Goal: Task Accomplishment & Management: Complete application form

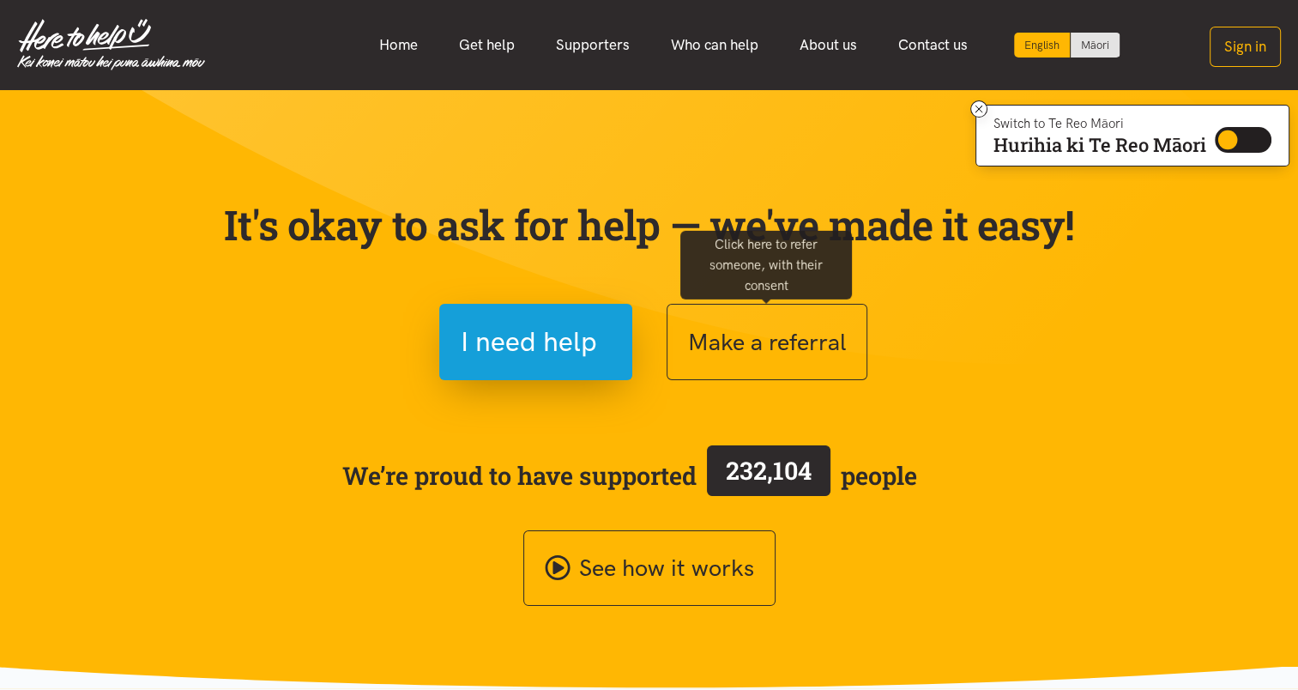
click at [755, 336] on button "Make a referral" at bounding box center [767, 342] width 201 height 76
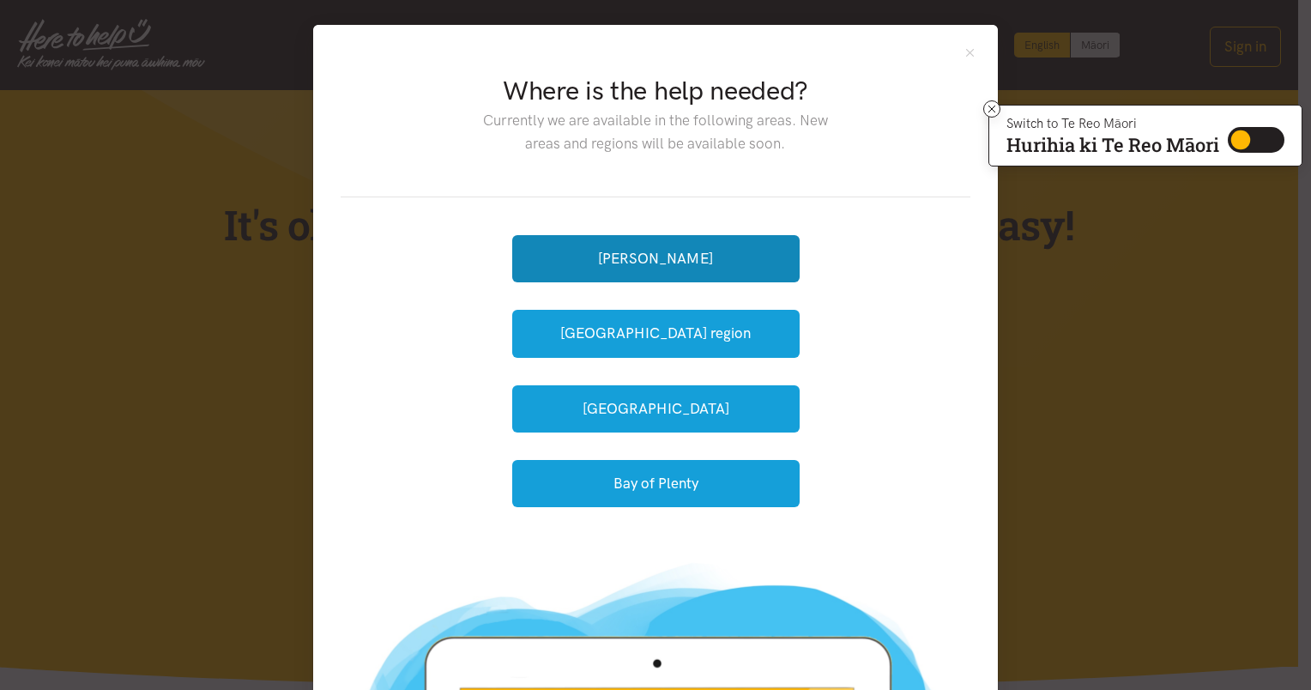
click at [663, 259] on button "[PERSON_NAME]" at bounding box center [655, 258] width 287 height 47
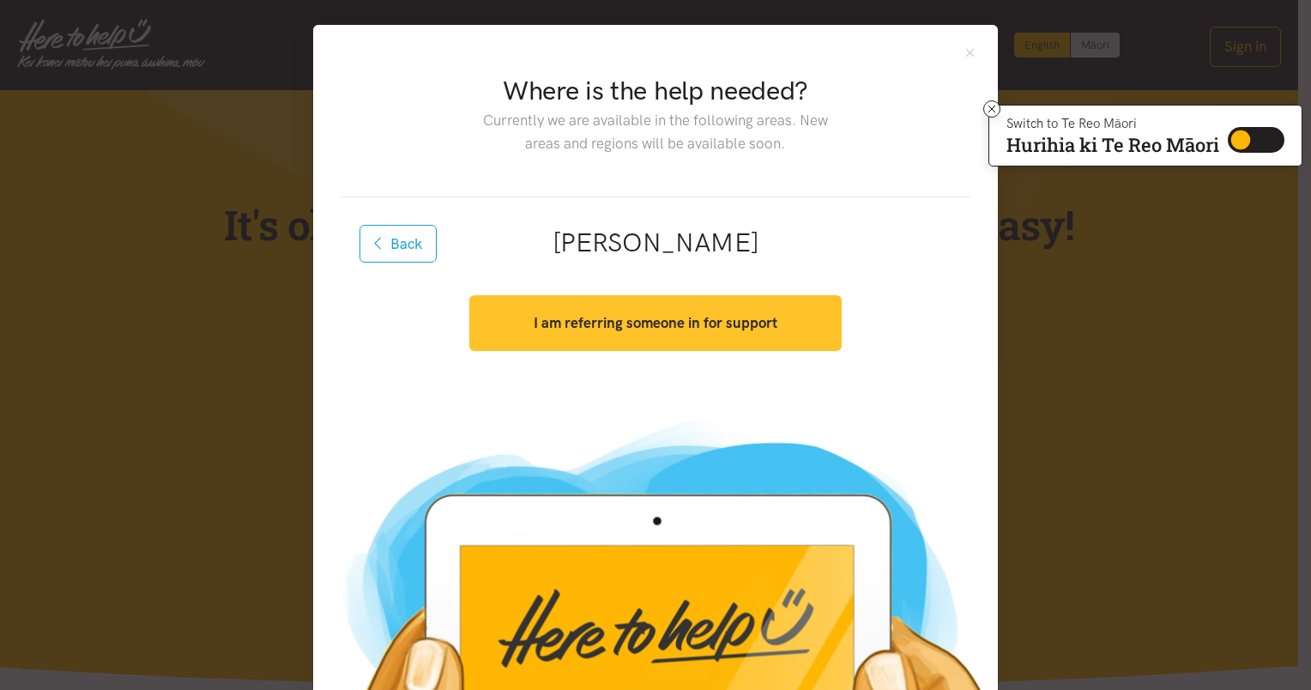
click at [670, 335] on button "I am referring someone in for support" at bounding box center [654, 323] width 371 height 56
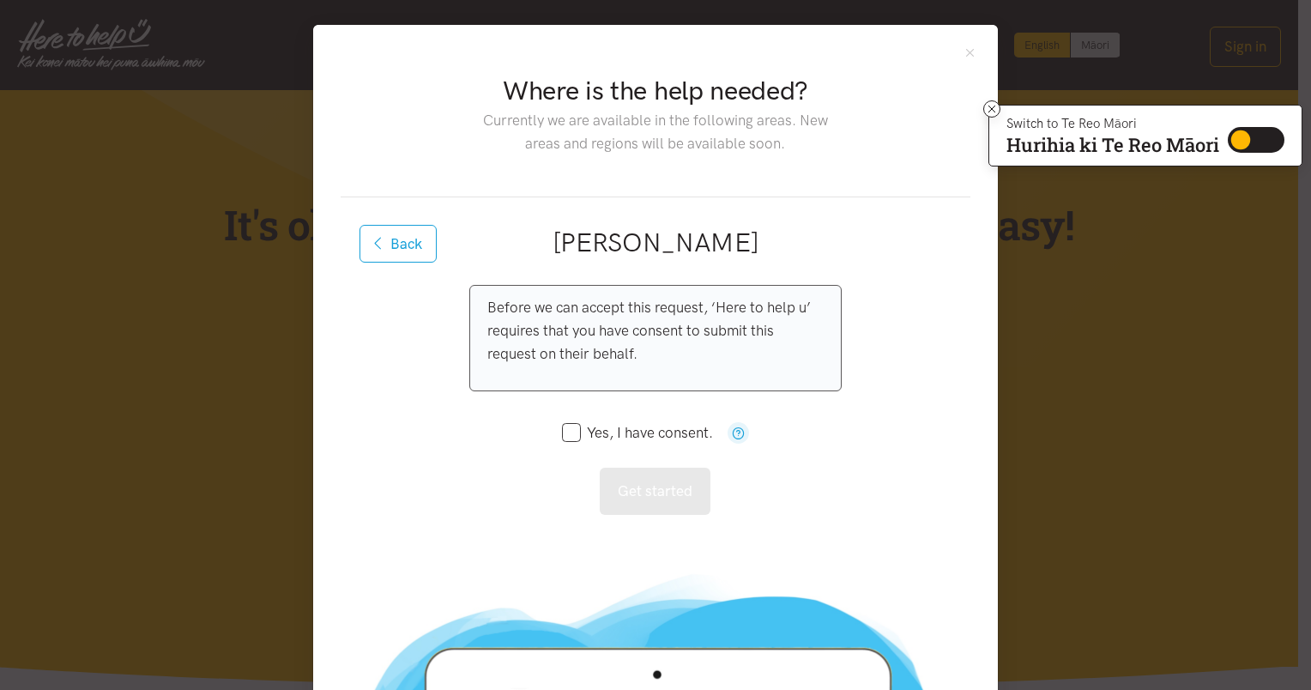
click at [564, 430] on input "Yes, I have consent." at bounding box center [637, 432] width 151 height 15
checkbox input "true"
click at [662, 504] on button "Get started" at bounding box center [655, 491] width 111 height 47
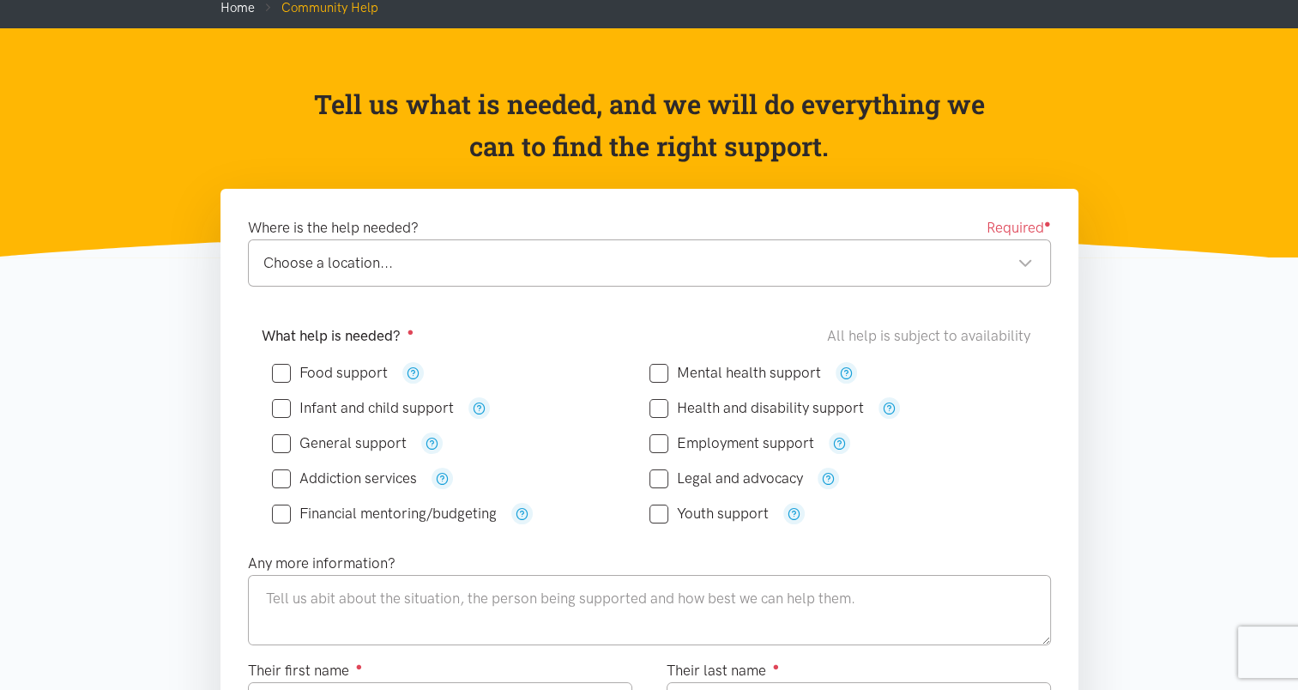
scroll to position [116, 0]
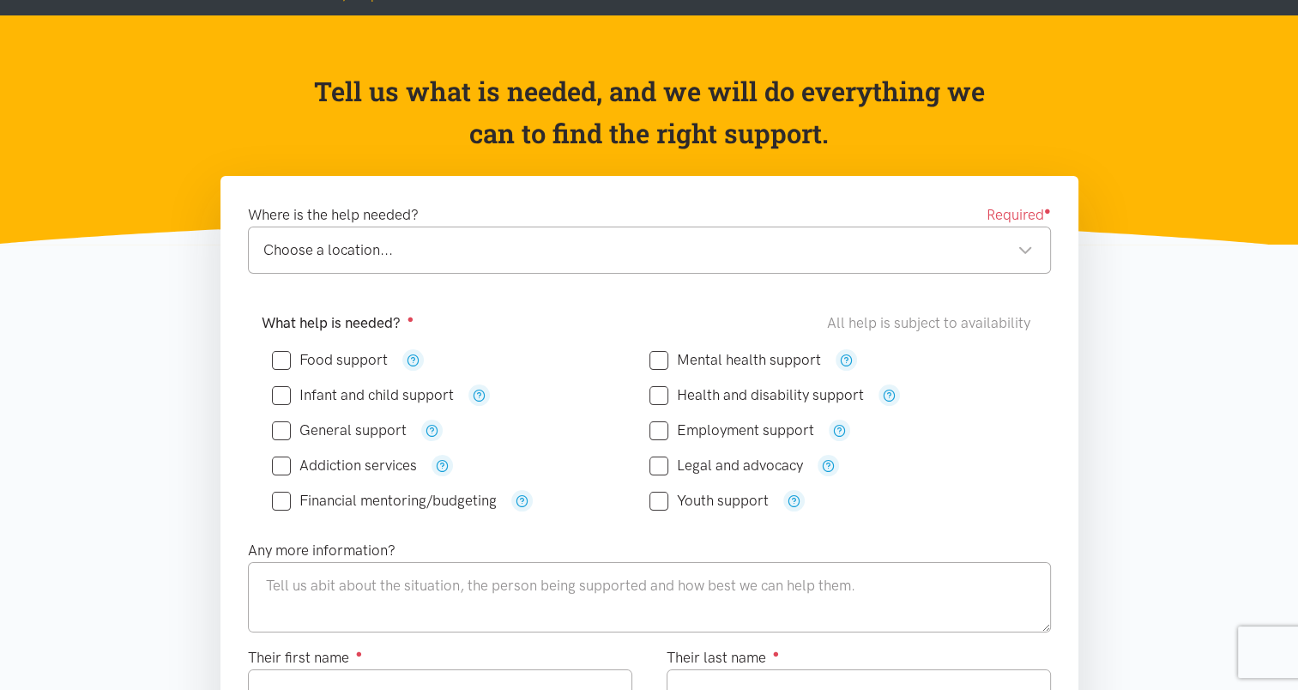
click at [281, 365] on input "Food support" at bounding box center [330, 360] width 116 height 15
checkbox input "true"
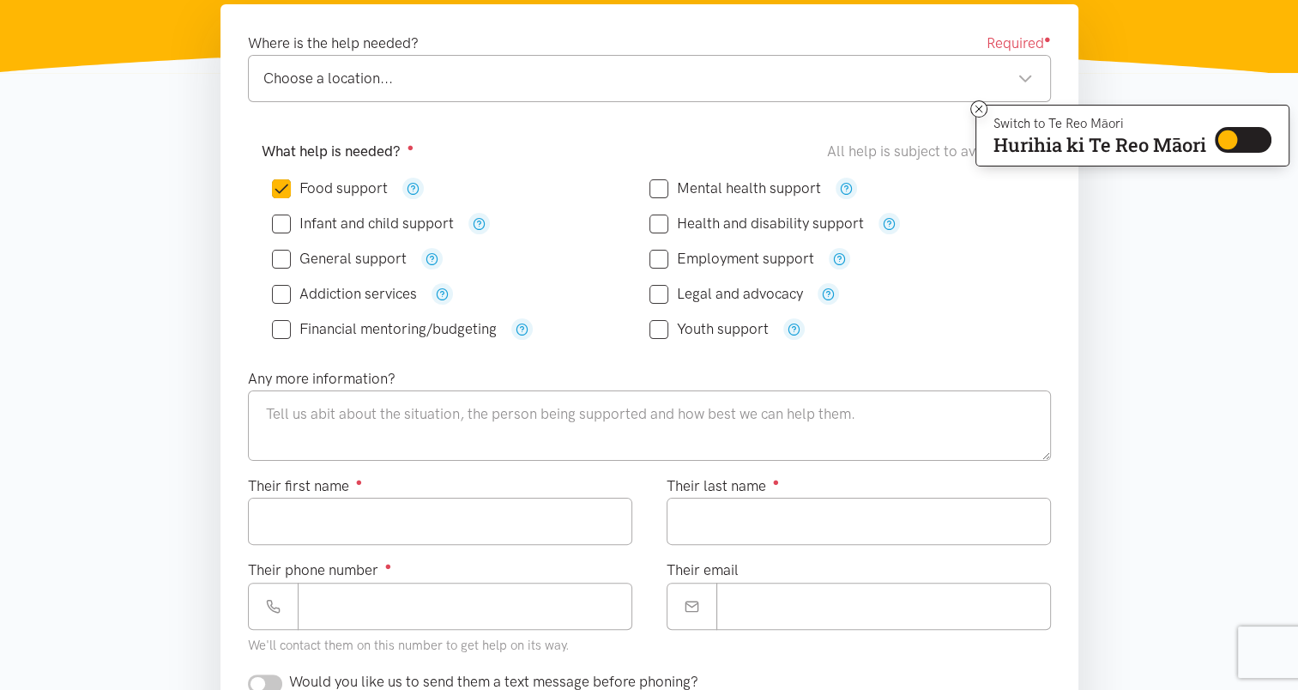
scroll to position [292, 0]
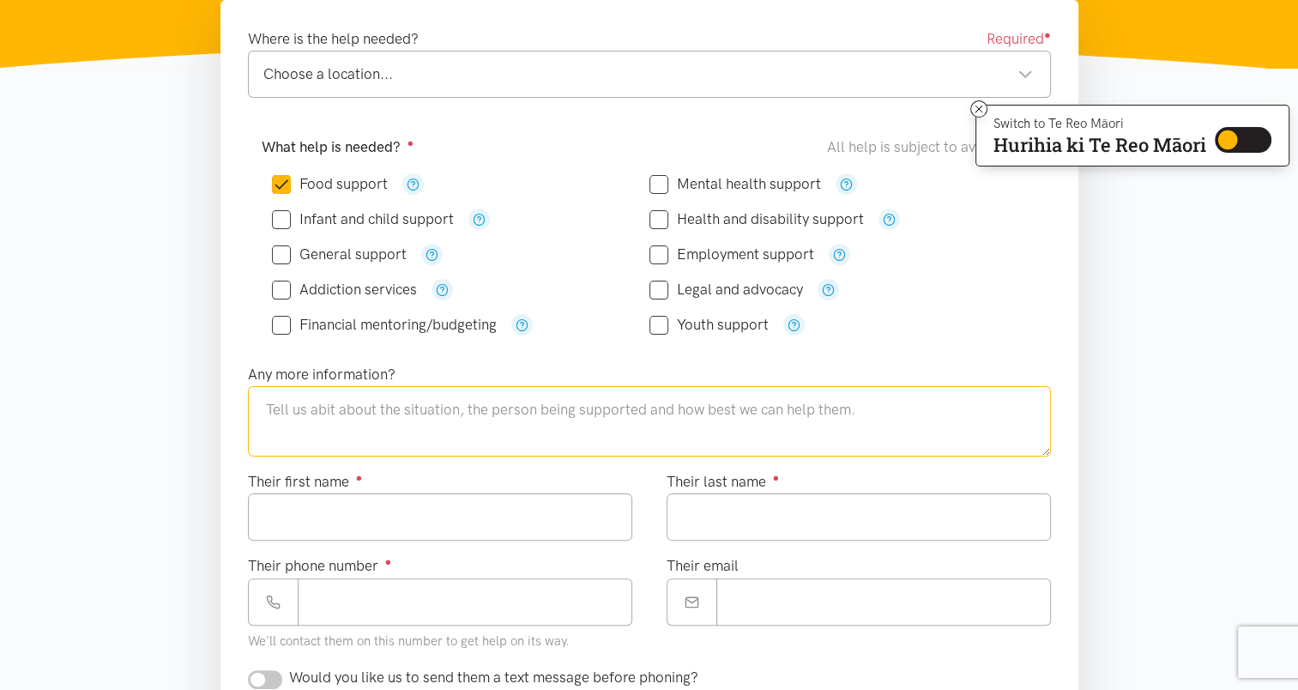
click at [484, 401] on textarea at bounding box center [649, 421] width 803 height 70
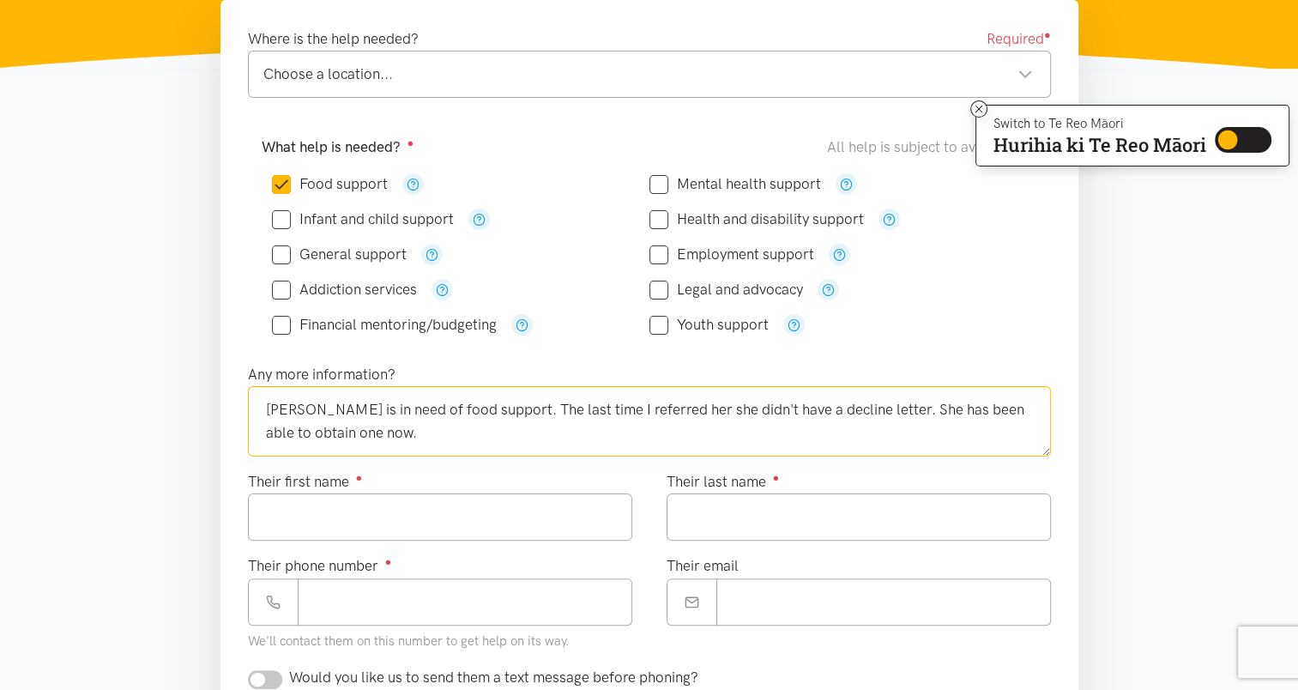
type textarea "[PERSON_NAME] is in need of food support. The last time I referred her she didn…"
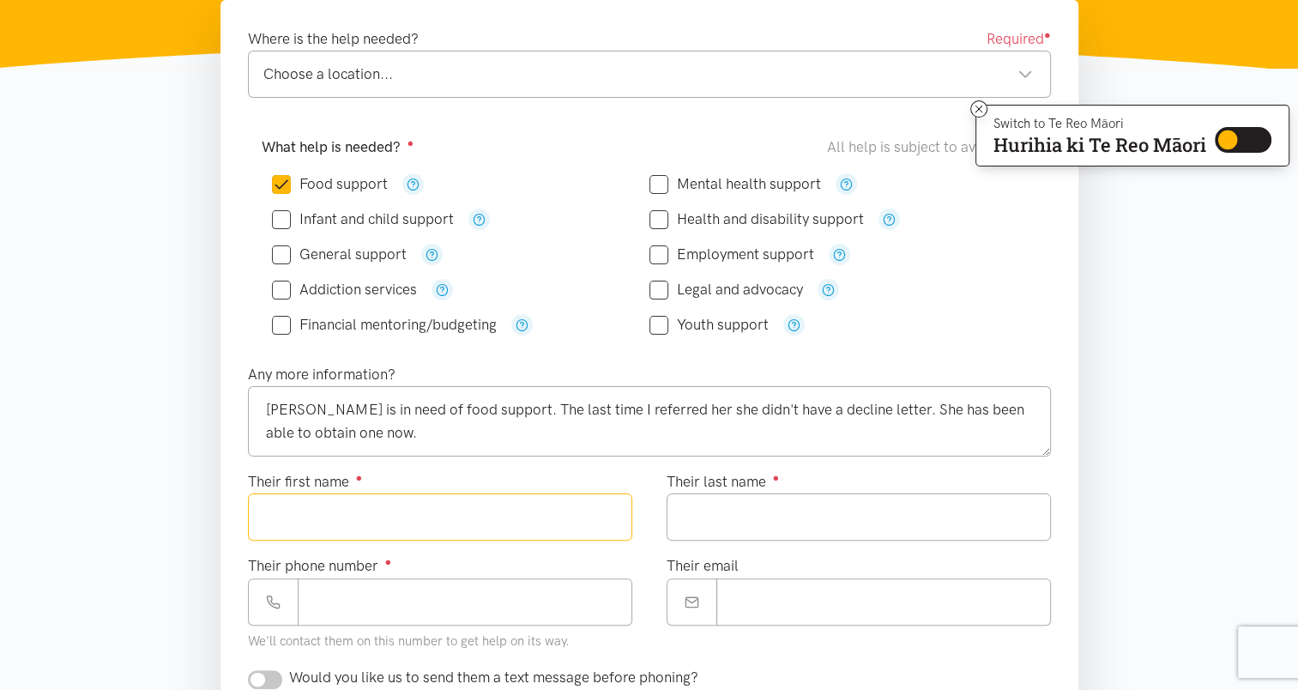
click at [470, 515] on input "Their first name ●" at bounding box center [440, 516] width 384 height 47
type input "**********"
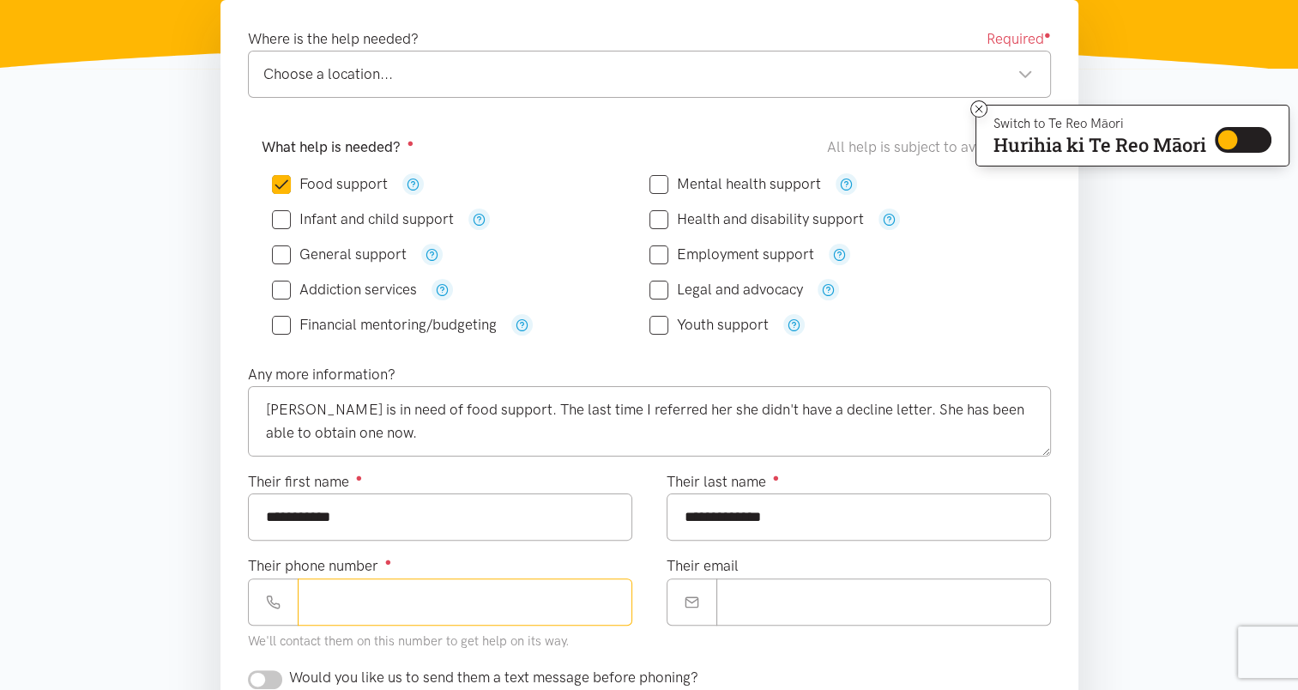
type input "**********"
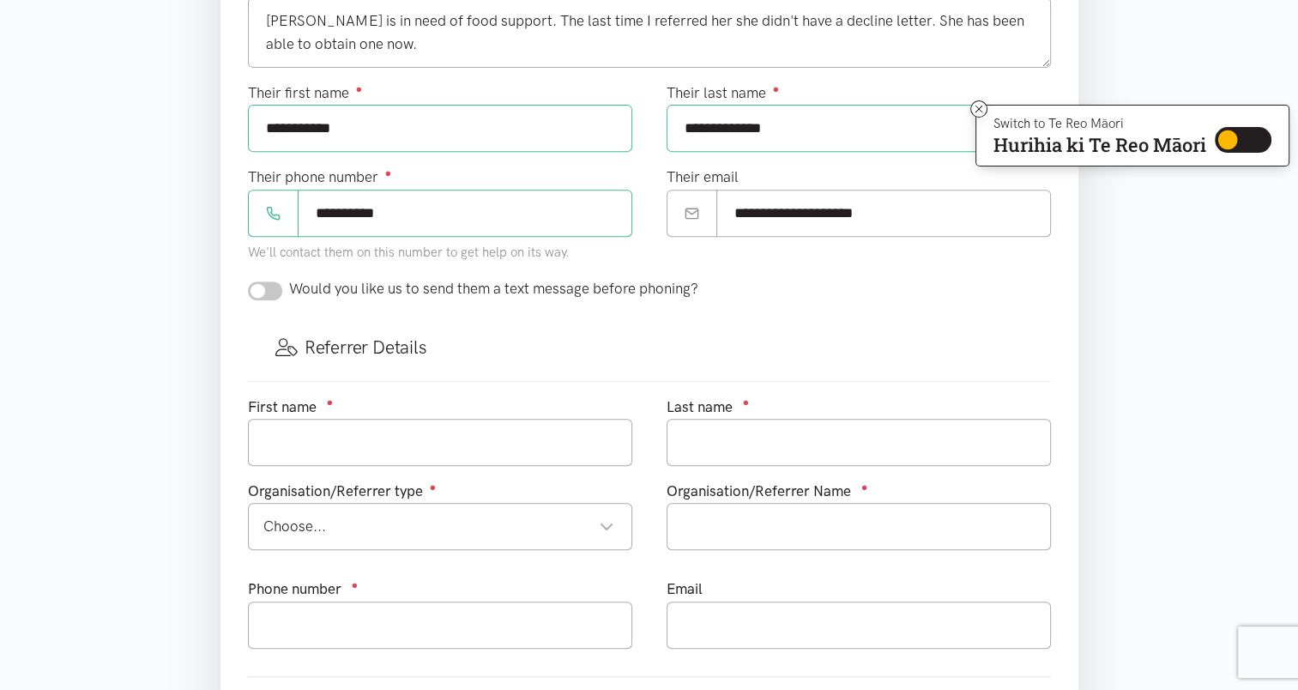
scroll to position [685, 0]
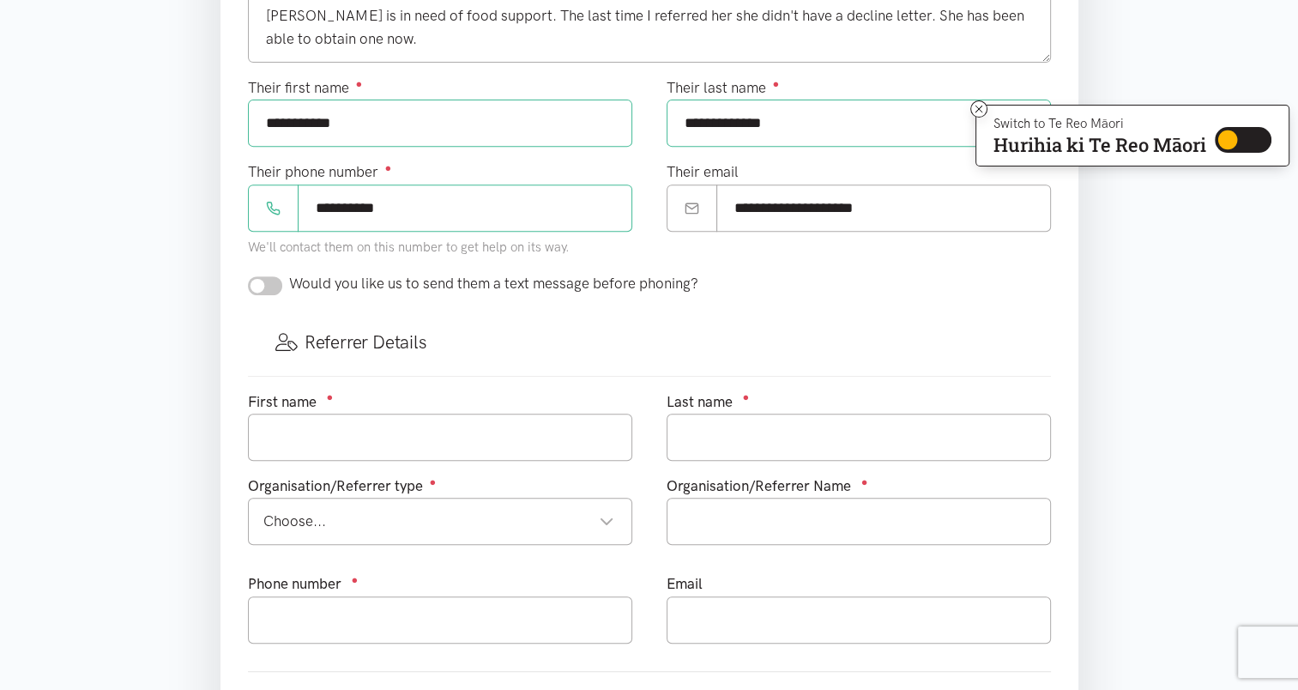
click at [274, 285] on input "checkbox" at bounding box center [265, 285] width 34 height 19
checkbox input "true"
click at [397, 431] on input "text" at bounding box center [440, 436] width 384 height 47
type input "Kayla"
type input "[PERSON_NAME]"
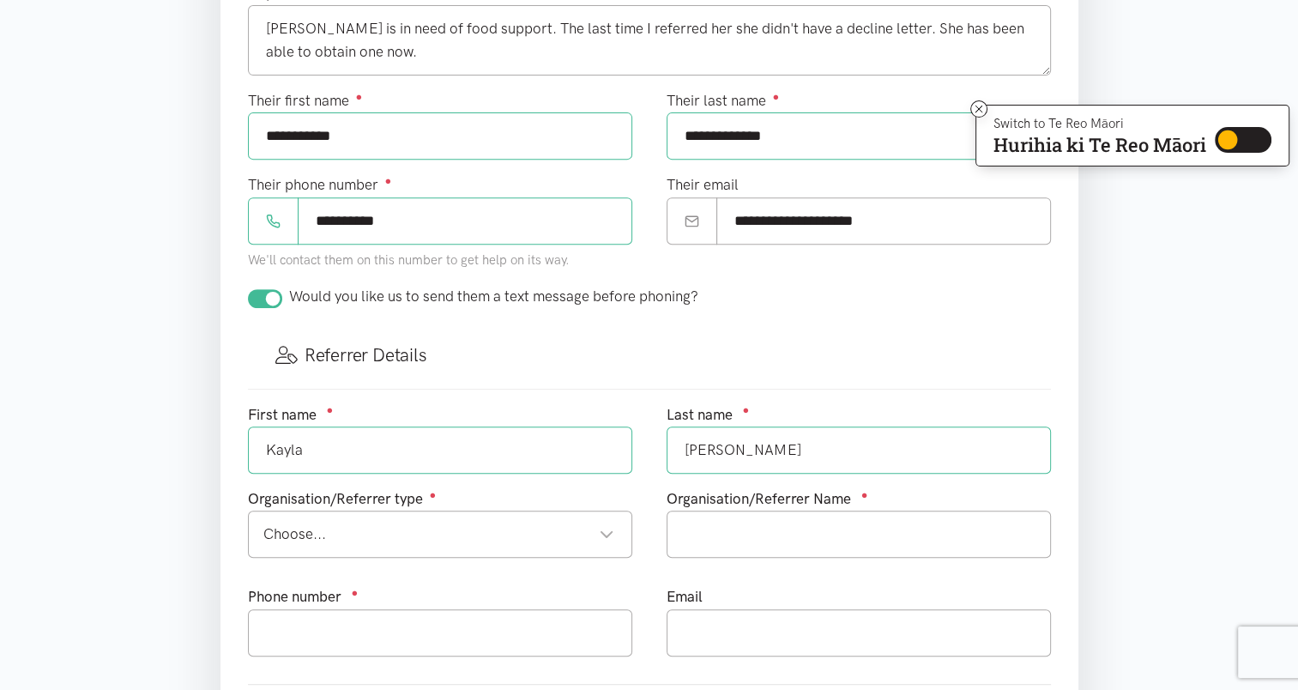
scroll to position [648, 0]
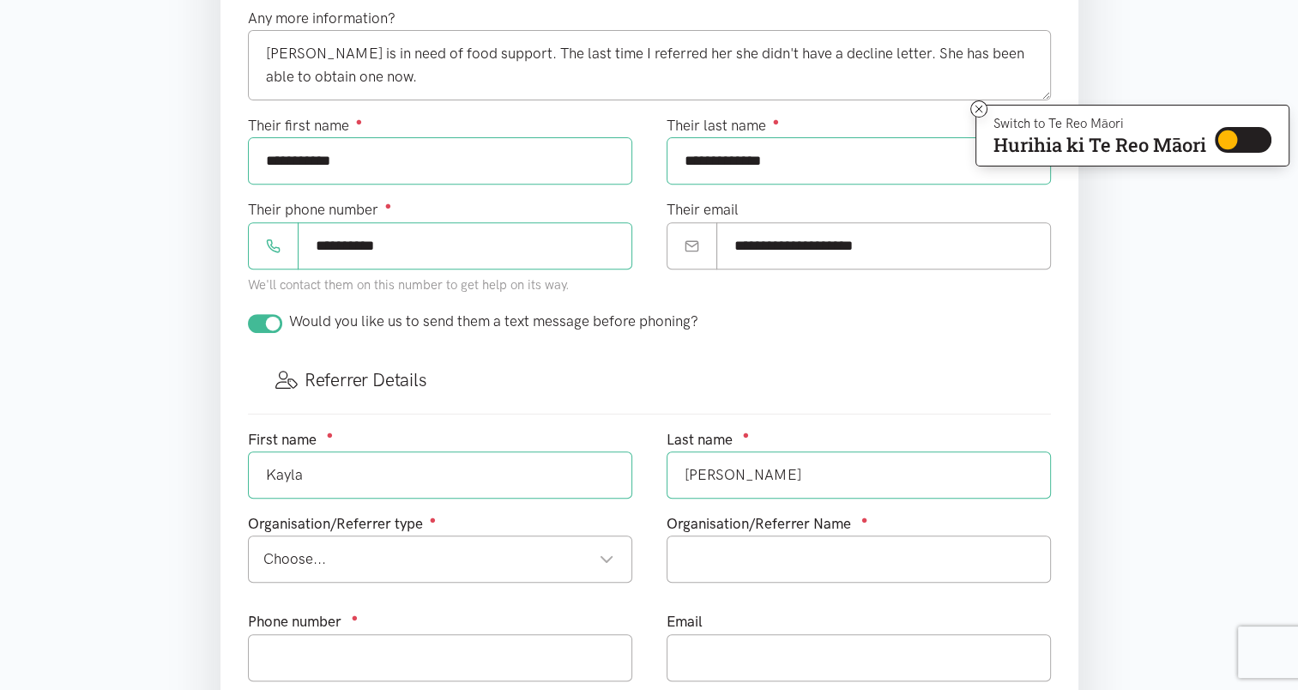
click at [590, 576] on div "Choose... Choose..." at bounding box center [440, 558] width 384 height 47
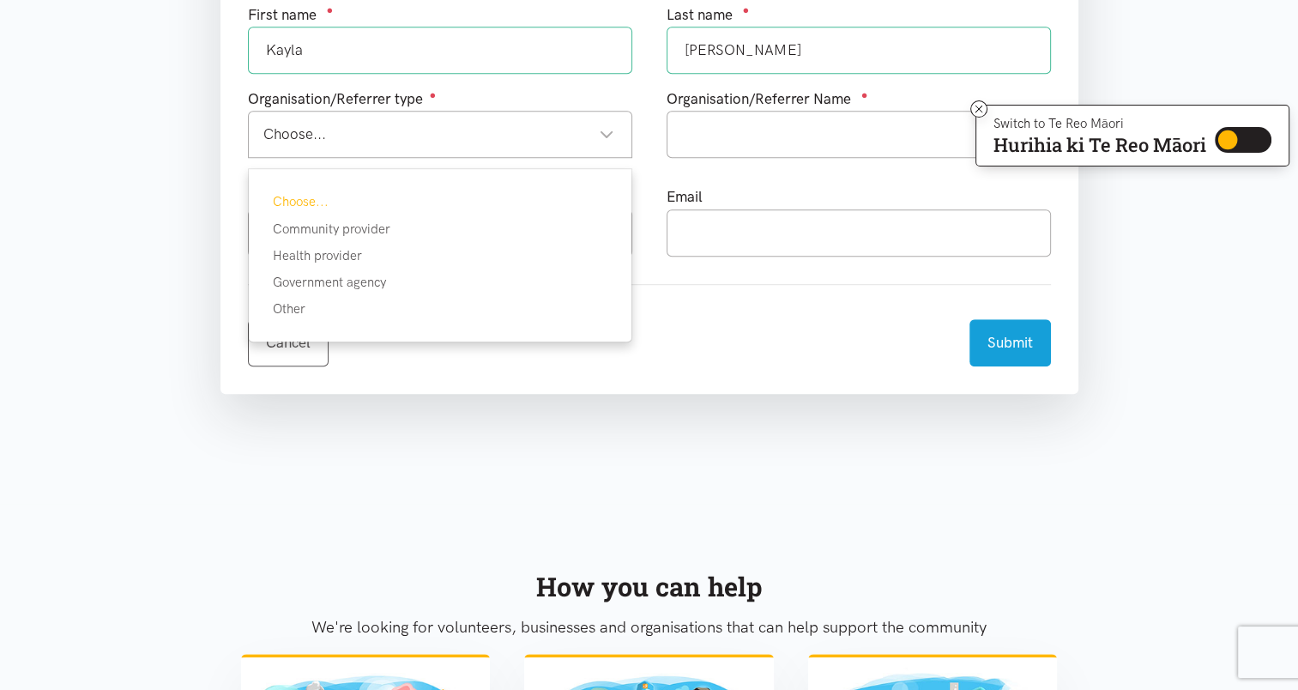
scroll to position [1074, 0]
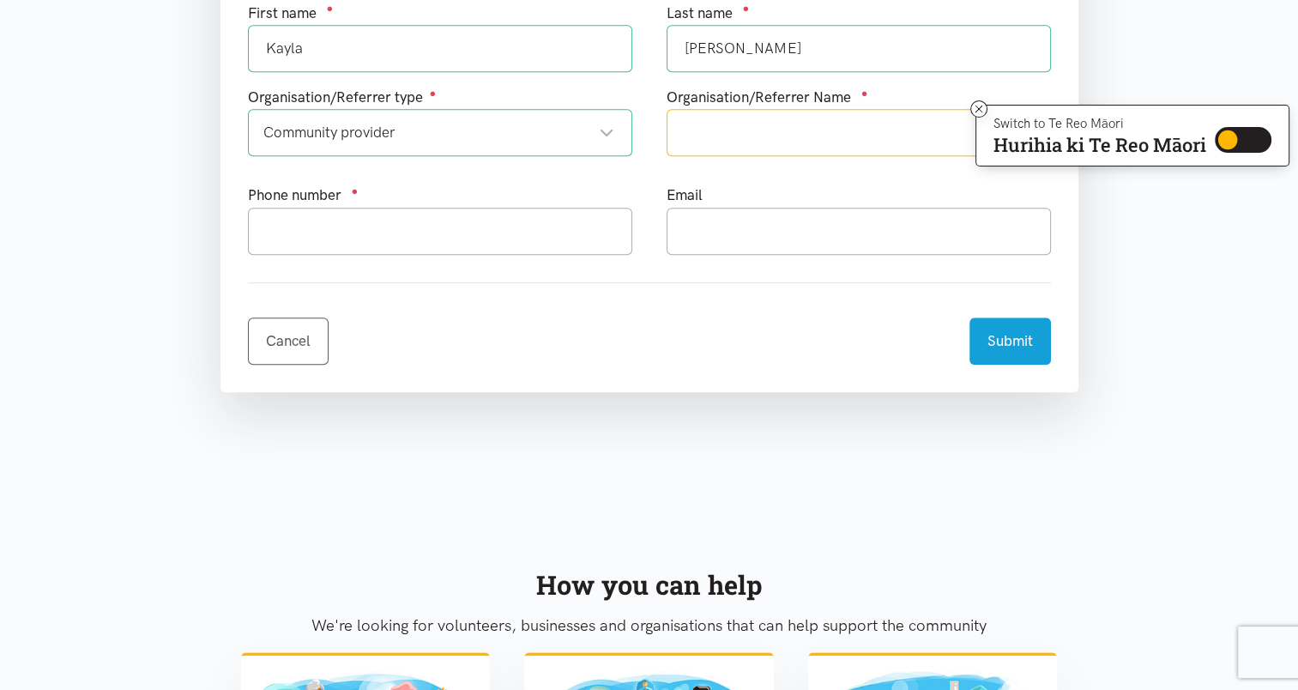
click at [773, 129] on input "text" at bounding box center [859, 132] width 384 height 47
type input "Twenty20 Sustainable Housing"
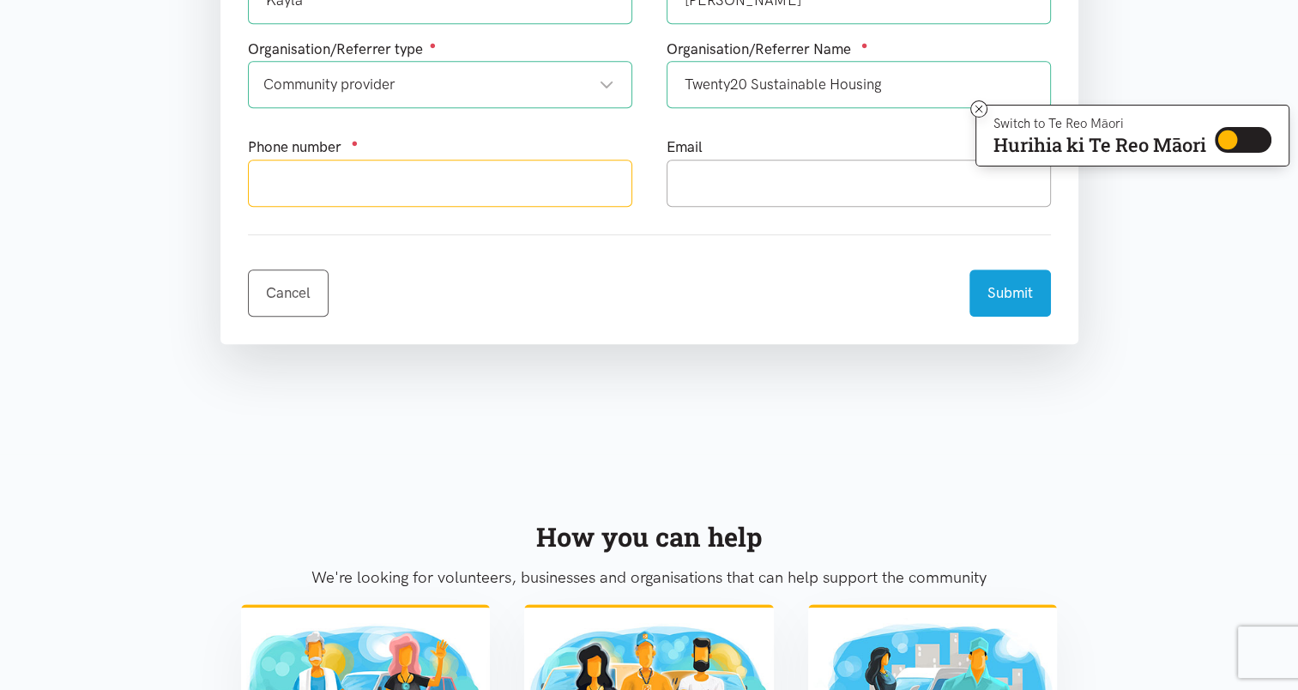
scroll to position [1120, 0]
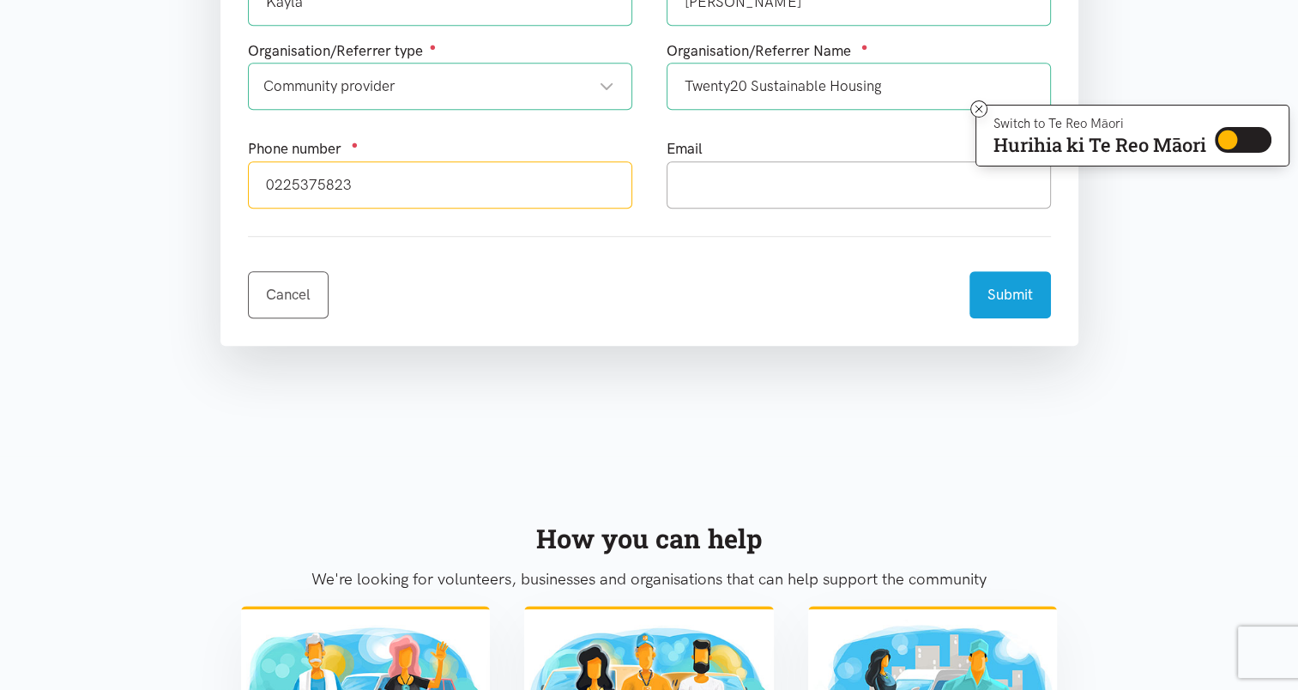
type input "0225375823"
type input "[EMAIL_ADDRESS][DOMAIN_NAME]"
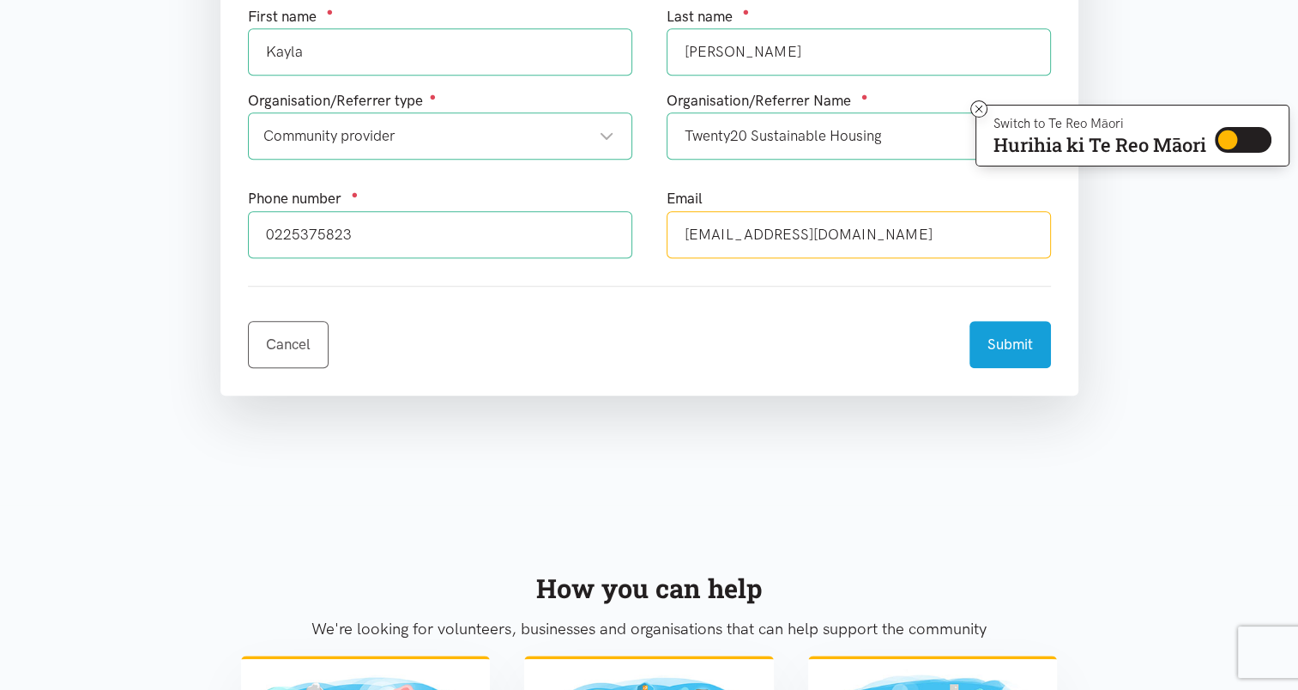
scroll to position [1071, 0]
click at [992, 359] on button "Submit" at bounding box center [1009, 340] width 81 height 47
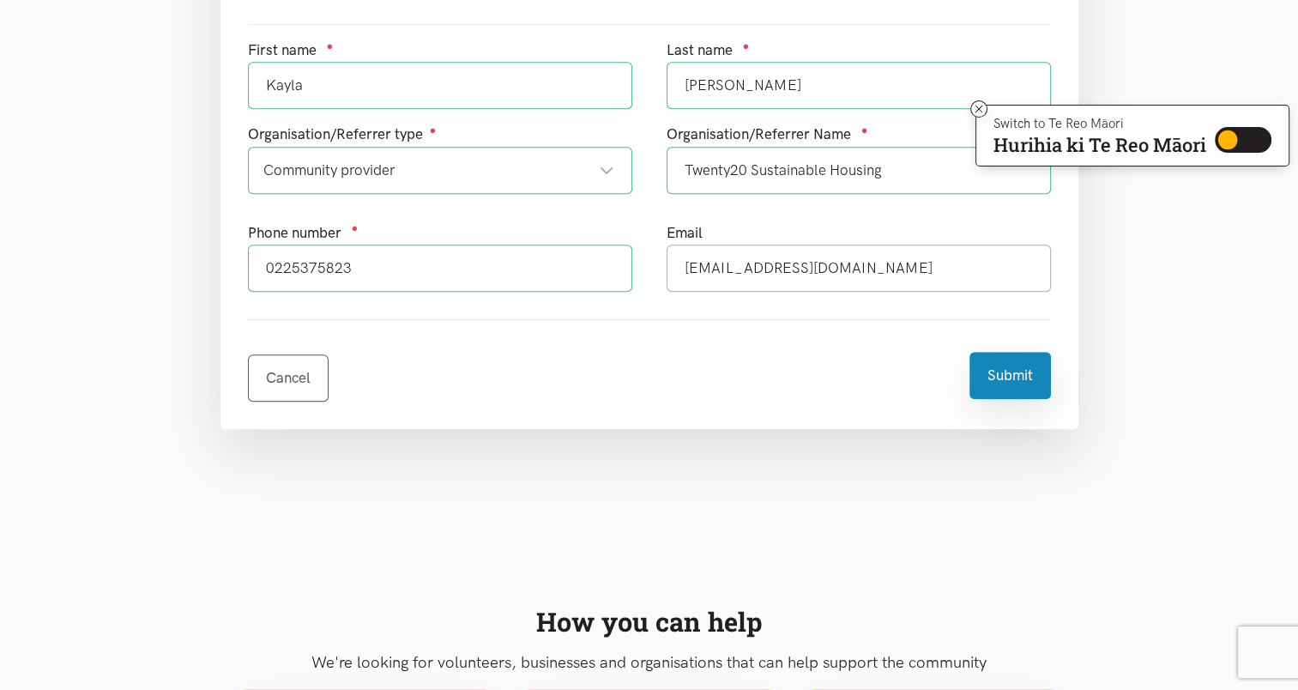
click at [1029, 375] on button "Submit" at bounding box center [1009, 375] width 81 height 47
click at [1029, 373] on button "Submit" at bounding box center [1009, 375] width 81 height 47
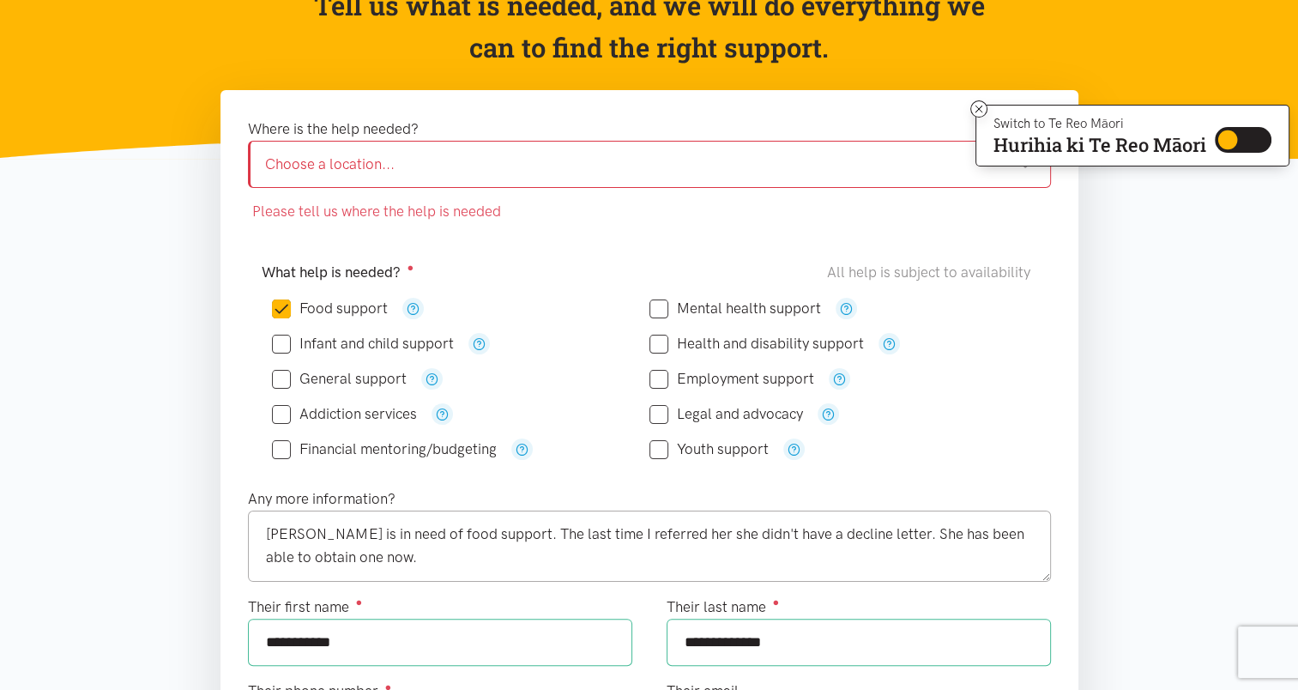
scroll to position [201, 0]
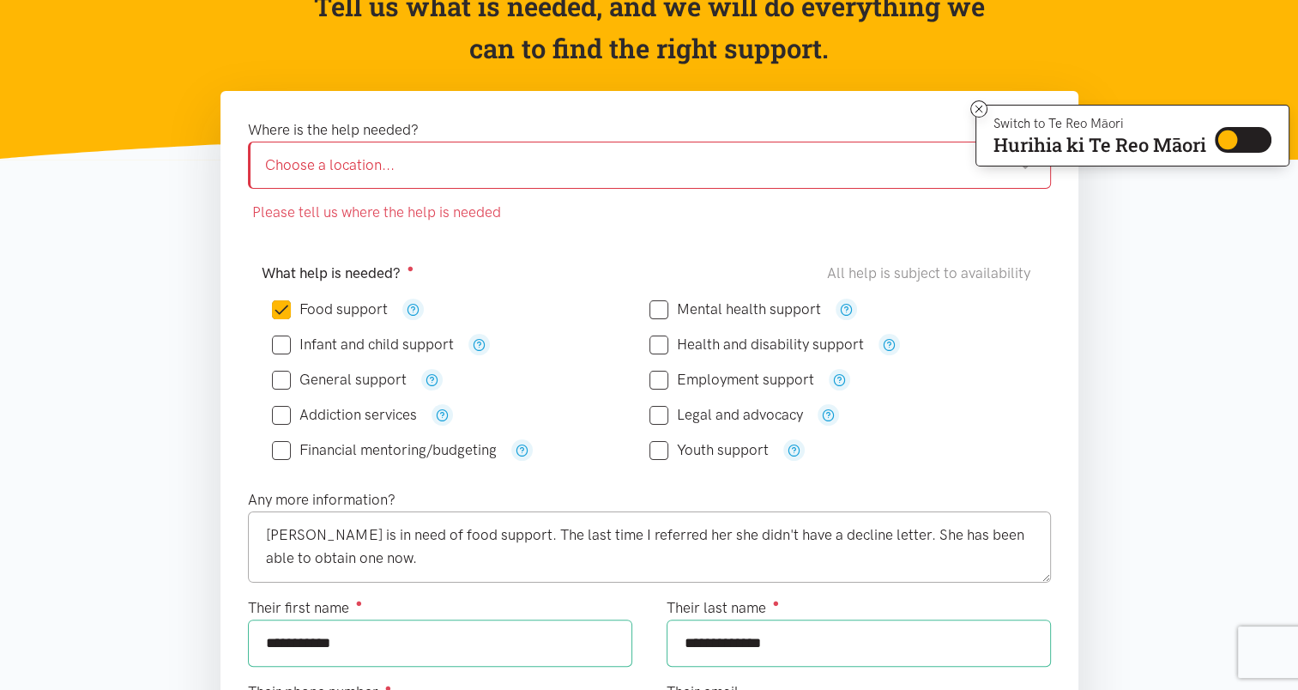
click at [456, 174] on div "Choose a location..." at bounding box center [649, 165] width 768 height 23
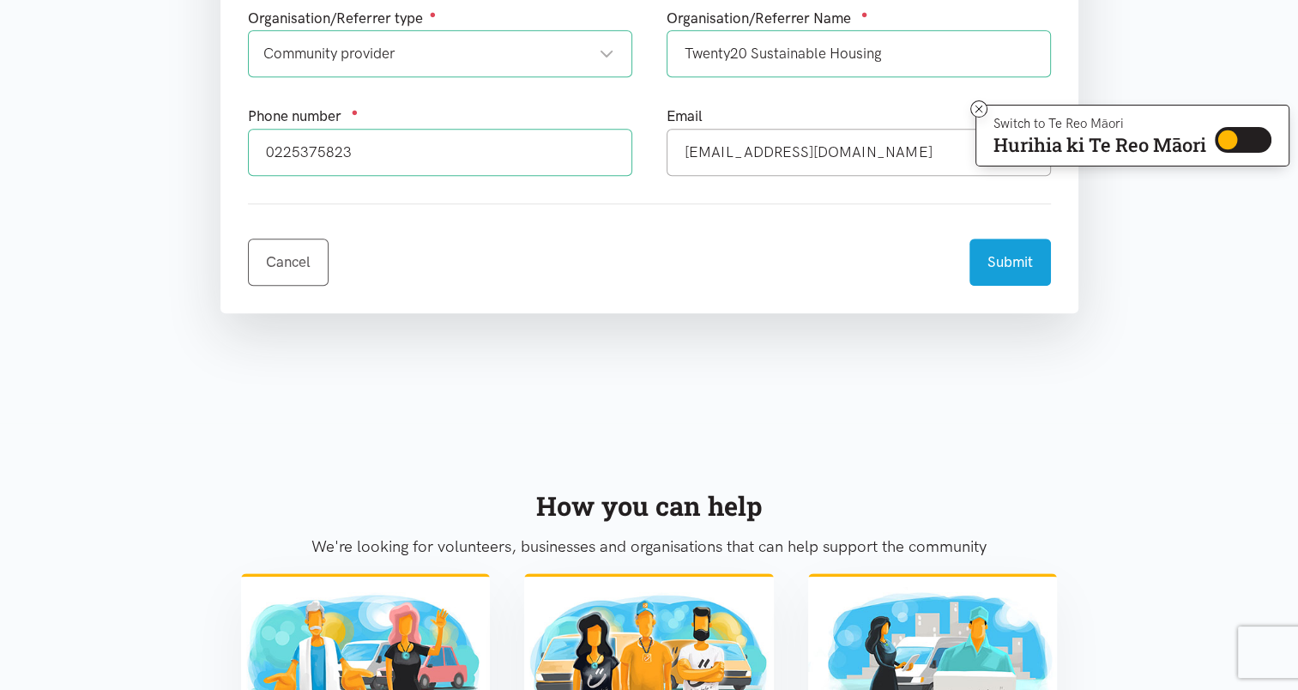
scroll to position [1114, 0]
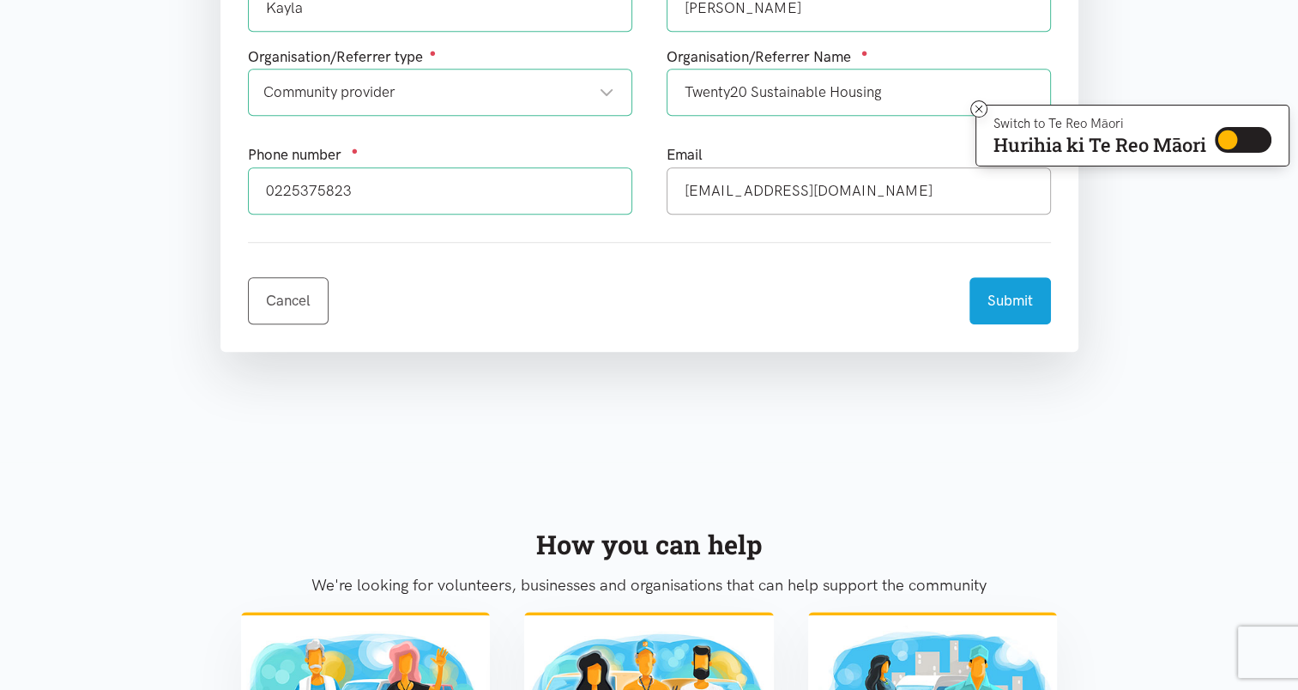
click at [1032, 304] on button "Submit" at bounding box center [1009, 300] width 81 height 47
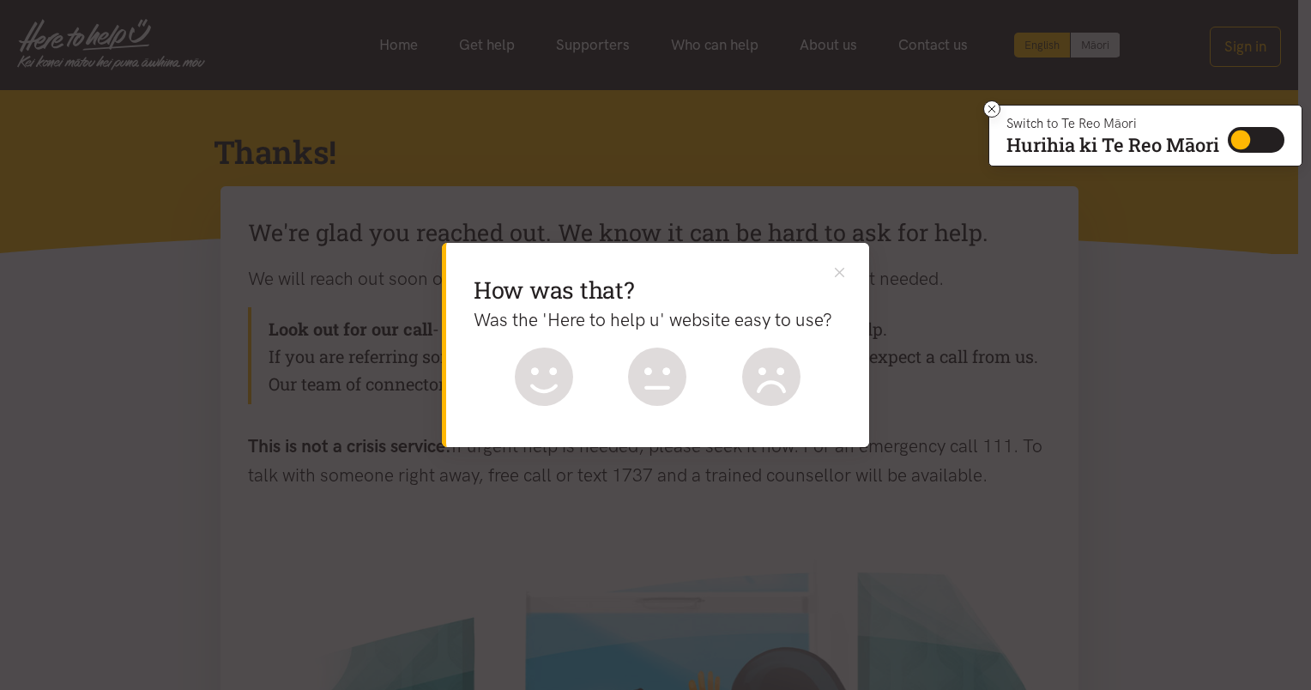
click at [564, 362] on icon at bounding box center [544, 376] width 58 height 58
